Goal: Information Seeking & Learning: Learn about a topic

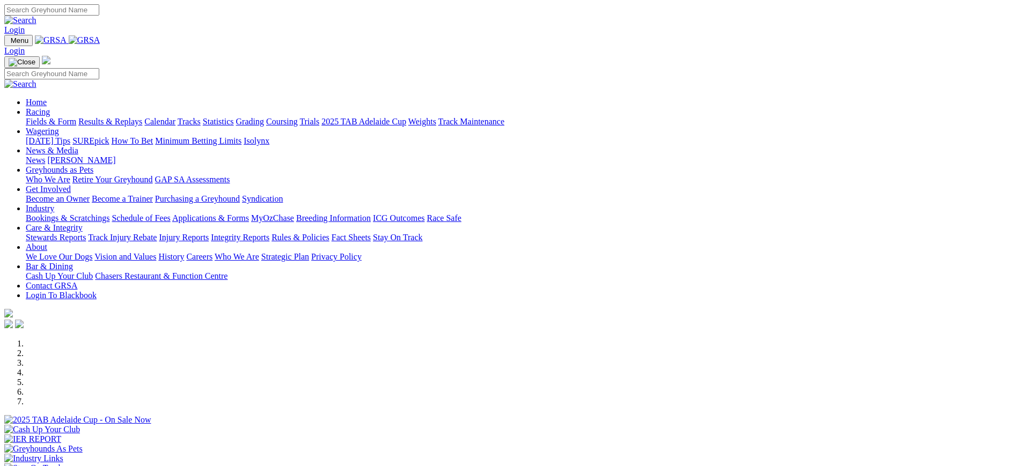
click at [269, 233] on link "Integrity Reports" at bounding box center [240, 237] width 58 height 9
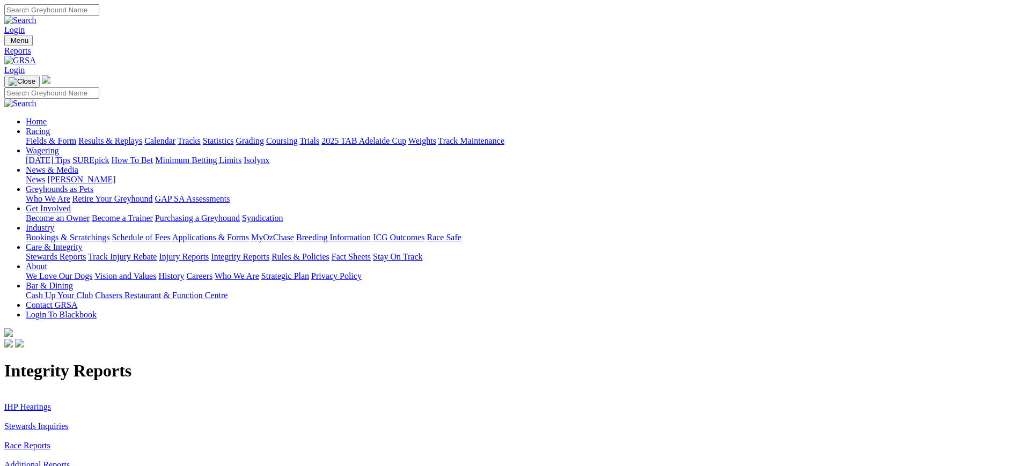
click at [51, 402] on link "IHP Hearings" at bounding box center [27, 406] width 47 height 9
click at [50, 441] on link "Race Reports" at bounding box center [27, 445] width 46 height 9
click at [69, 422] on link "Stewards Inquiries" at bounding box center [36, 426] width 64 height 9
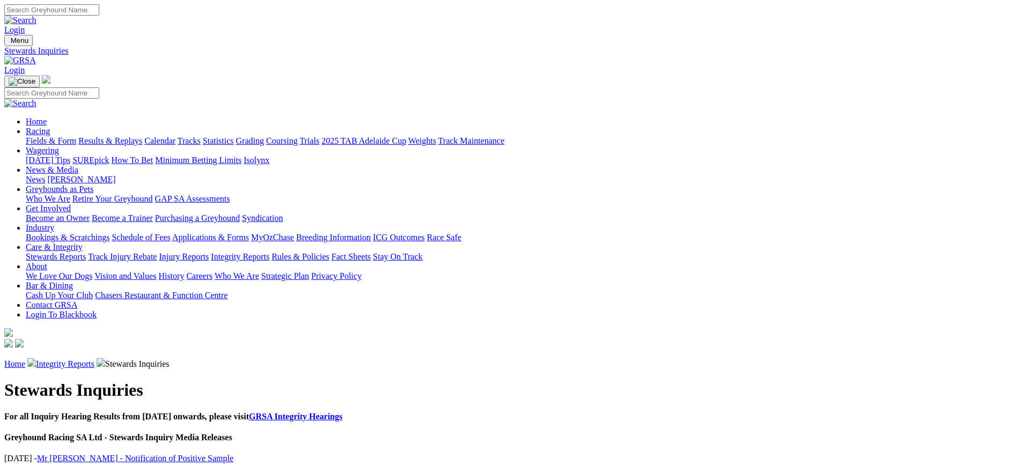
click at [36, 56] on img at bounding box center [20, 61] width 32 height 10
